Goal: Find specific page/section: Find specific page/section

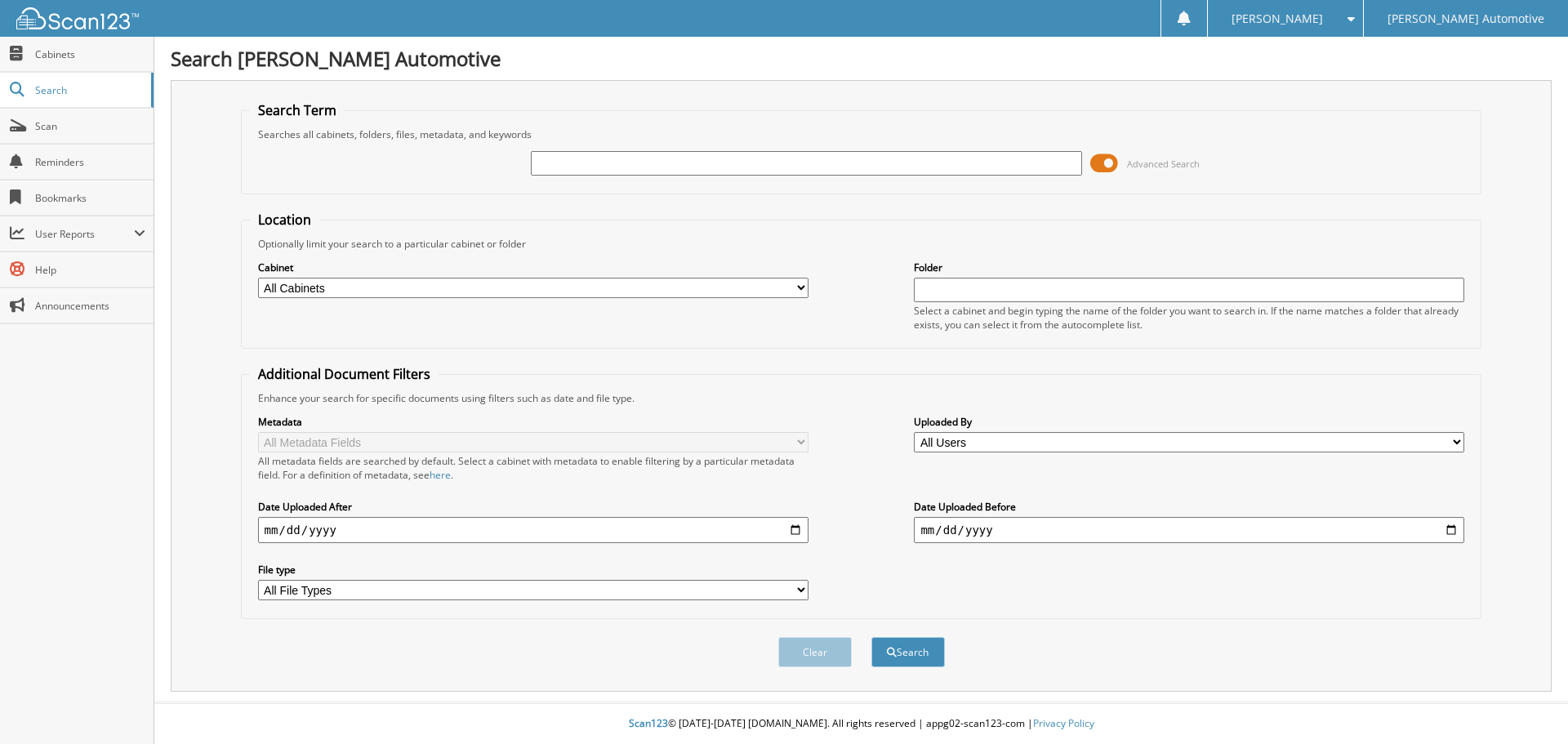
click at [566, 169] on input "text" at bounding box center [806, 164] width 550 height 25
type input "263743"
click at [871, 638] on button "Search" at bounding box center [908, 653] width 74 height 30
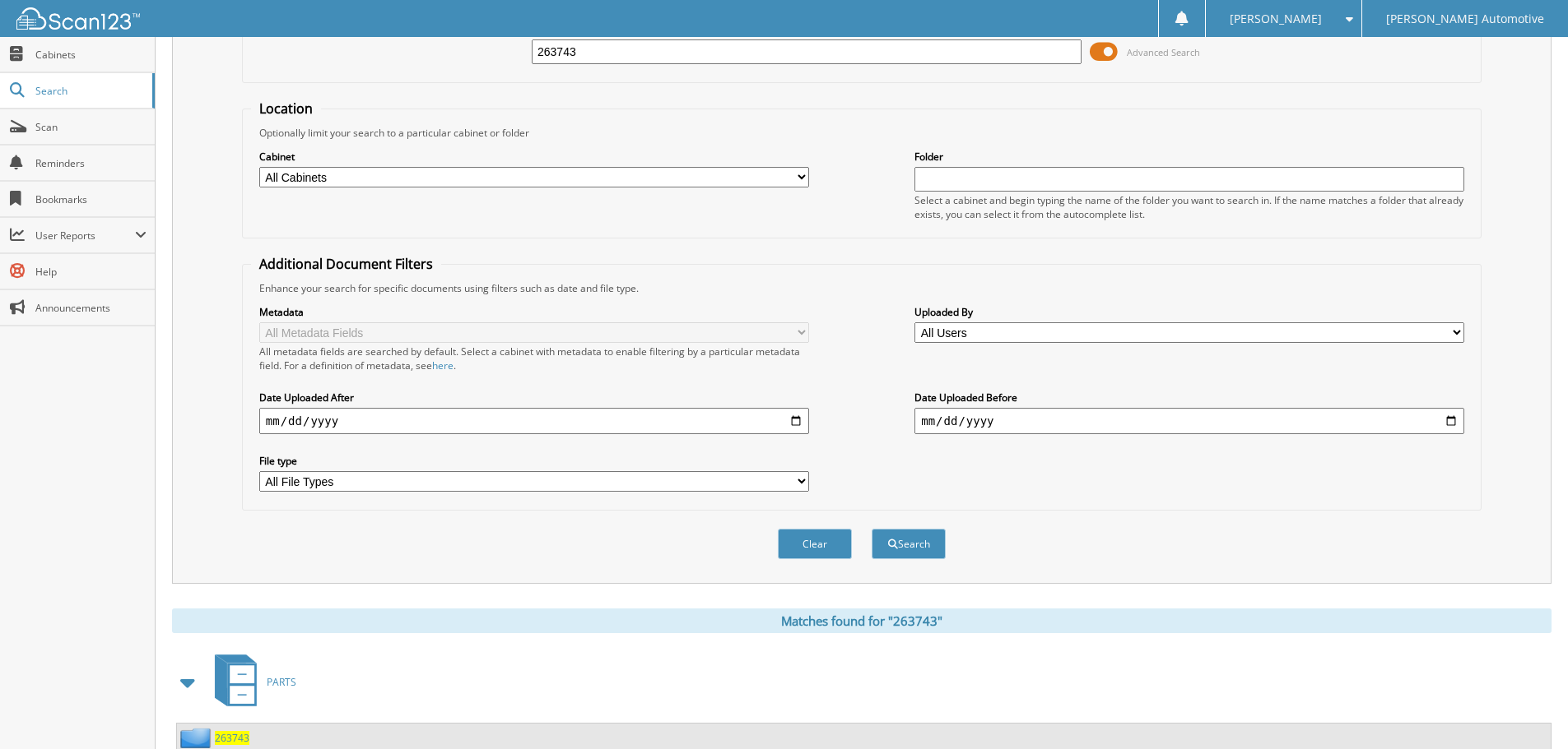
scroll to position [235, 0]
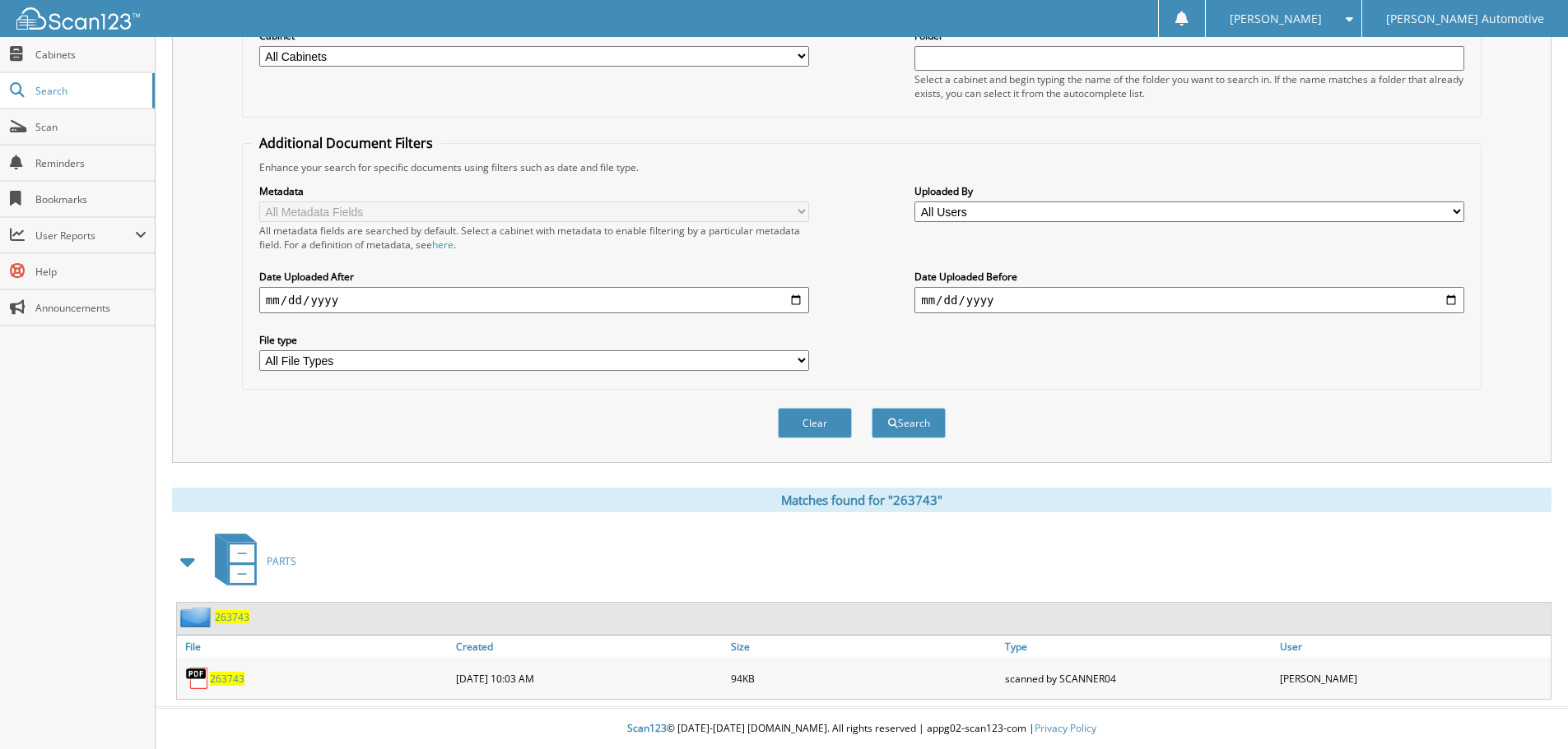
click at [237, 614] on span "263743" at bounding box center [231, 617] width 35 height 14
